Goal: Find specific fact

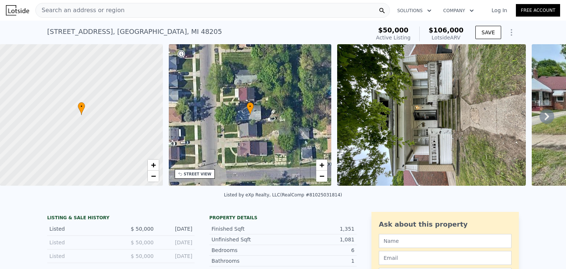
click at [539, 118] on icon at bounding box center [546, 116] width 15 height 15
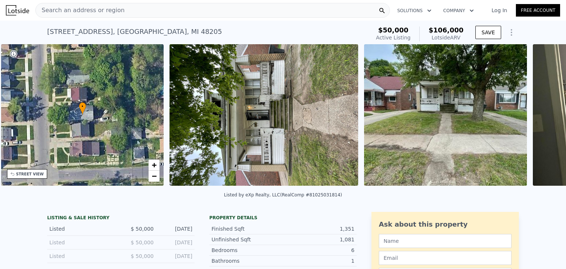
scroll to position [0, 171]
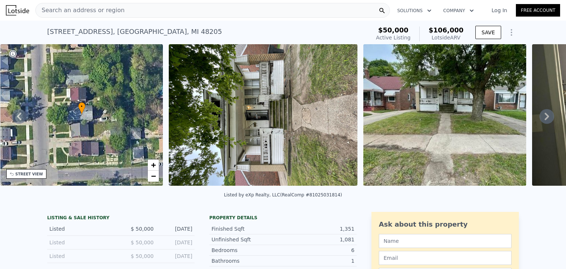
click at [539, 120] on icon at bounding box center [546, 116] width 15 height 15
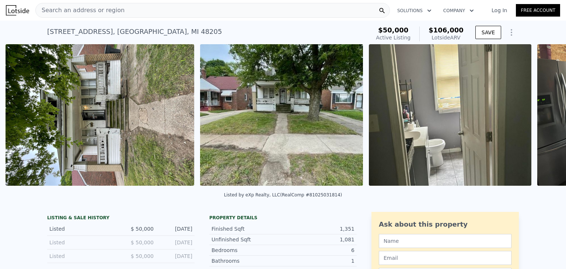
scroll to position [0, 337]
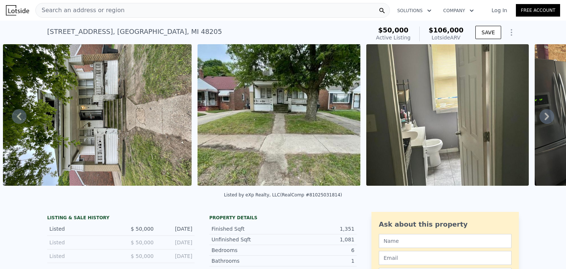
click at [539, 118] on icon at bounding box center [546, 116] width 15 height 15
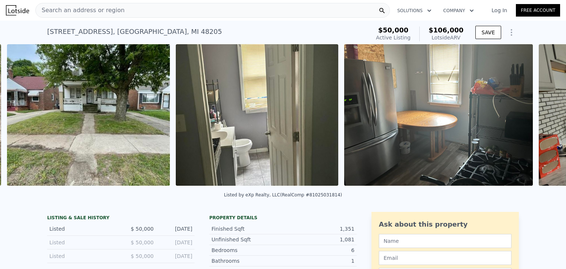
scroll to position [0, 532]
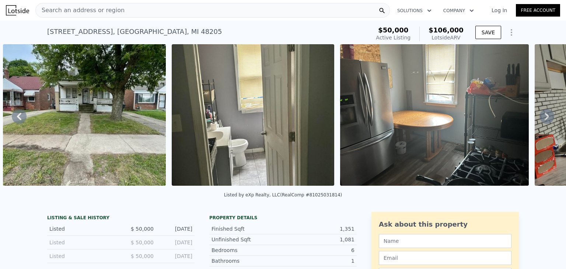
click at [539, 120] on icon at bounding box center [546, 116] width 15 height 15
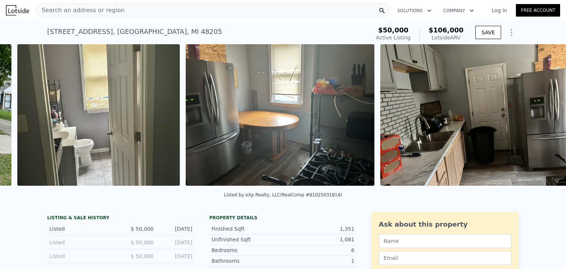
scroll to position [0, 700]
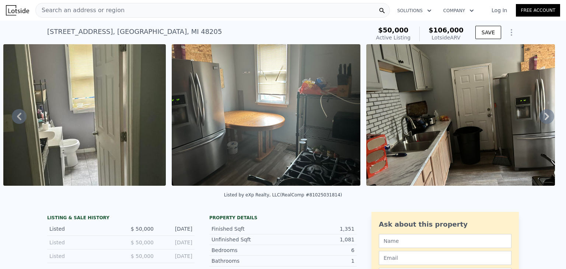
click at [539, 120] on icon at bounding box center [546, 116] width 15 height 15
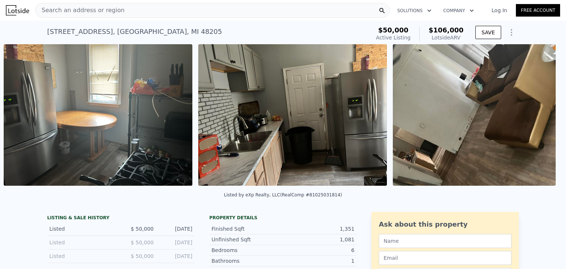
scroll to position [0, 869]
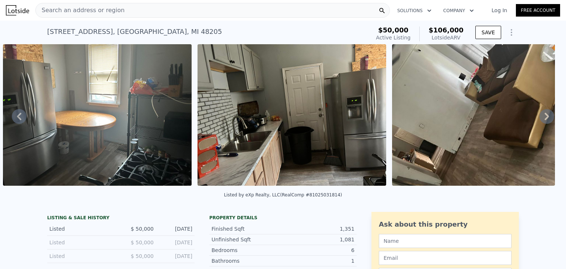
click at [540, 120] on icon at bounding box center [546, 116] width 15 height 15
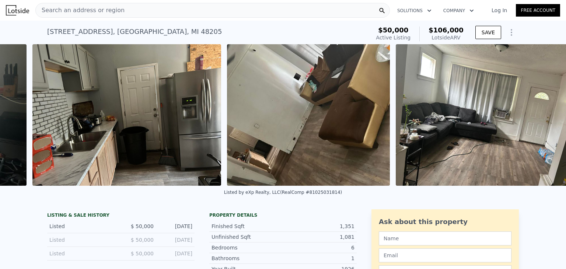
scroll to position [0, 1034]
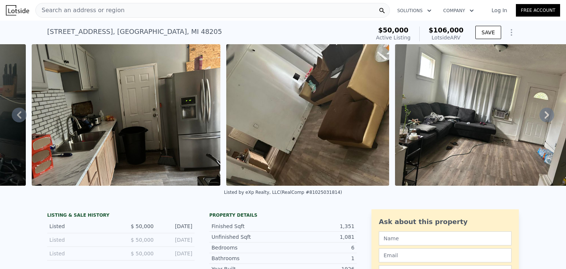
click at [544, 119] on icon at bounding box center [546, 114] width 4 height 7
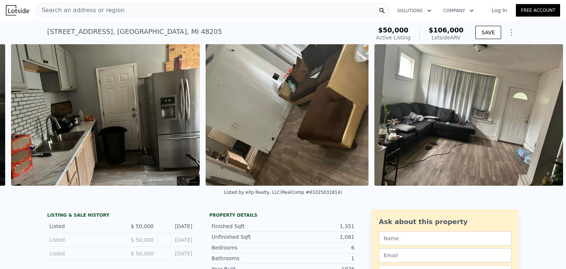
scroll to position [0, 1060]
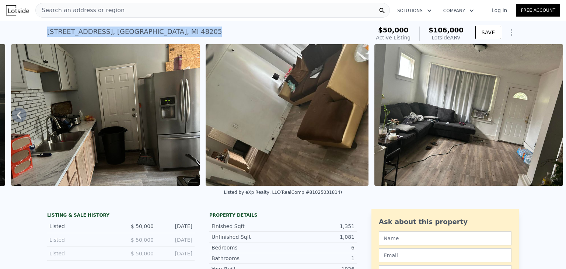
drag, startPoint x: 44, startPoint y: 30, endPoint x: 168, endPoint y: 36, distance: 123.5
click at [168, 36] on div "[STREET_ADDRESS] Active at $50k (~ARV $106k )" at bounding box center [207, 34] width 320 height 21
copy div "[STREET_ADDRESS]"
